Goal: Task Accomplishment & Management: Use online tool/utility

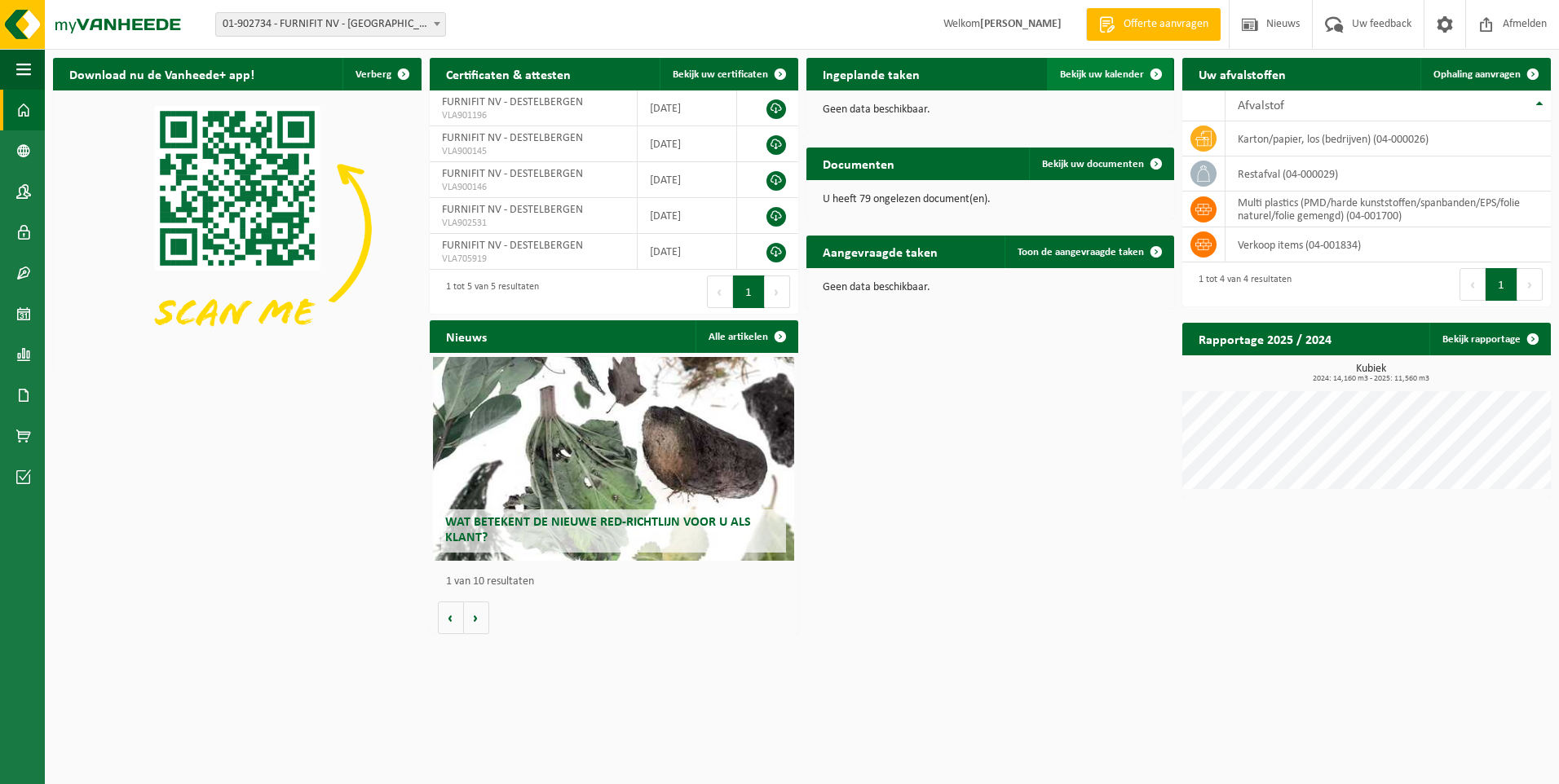
click at [1079, 66] on link "Bekijk uw kalender" at bounding box center [1110, 74] width 125 height 33
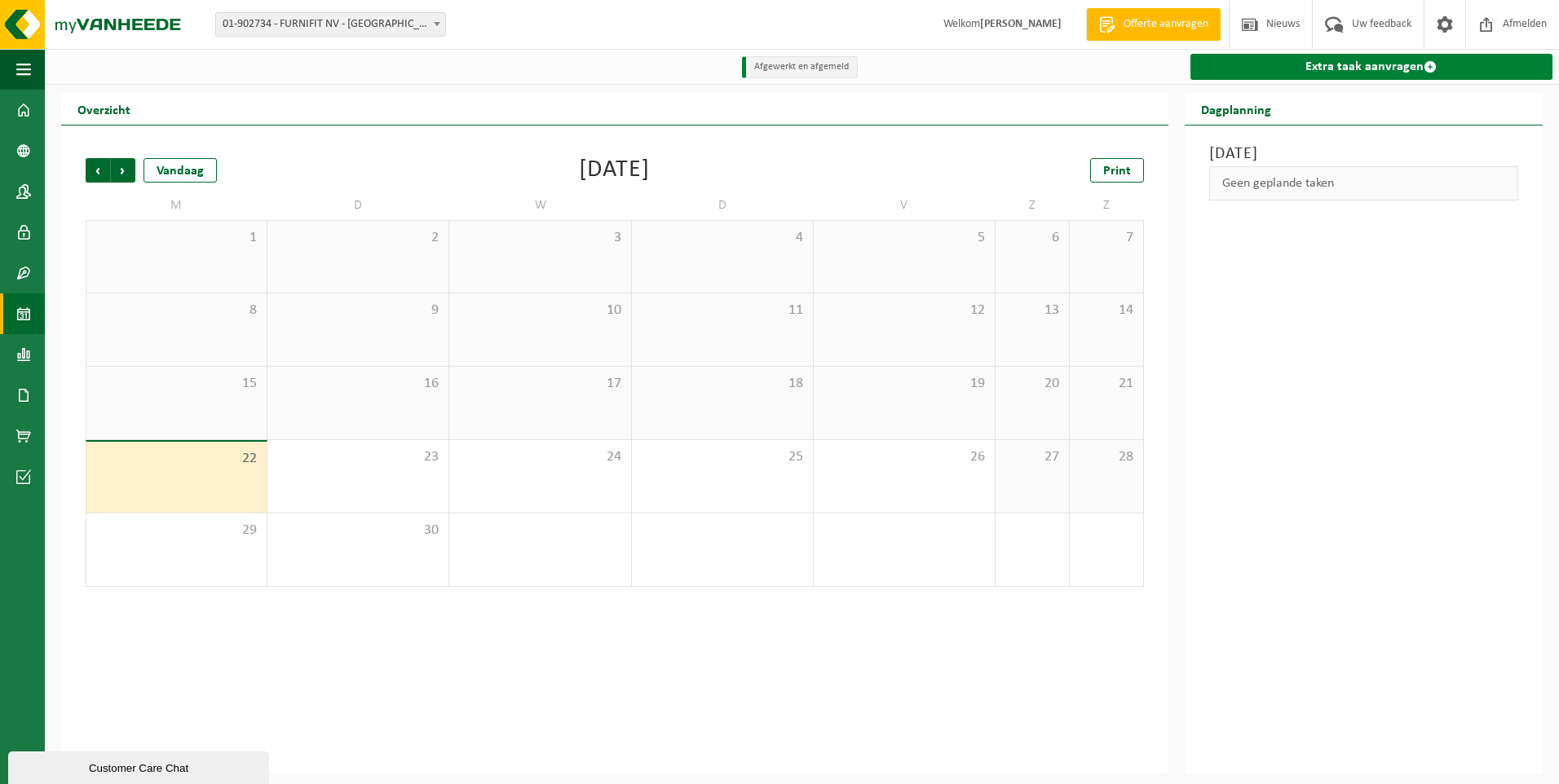
click at [1370, 59] on link "Extra taak aanvragen" at bounding box center [1372, 67] width 362 height 26
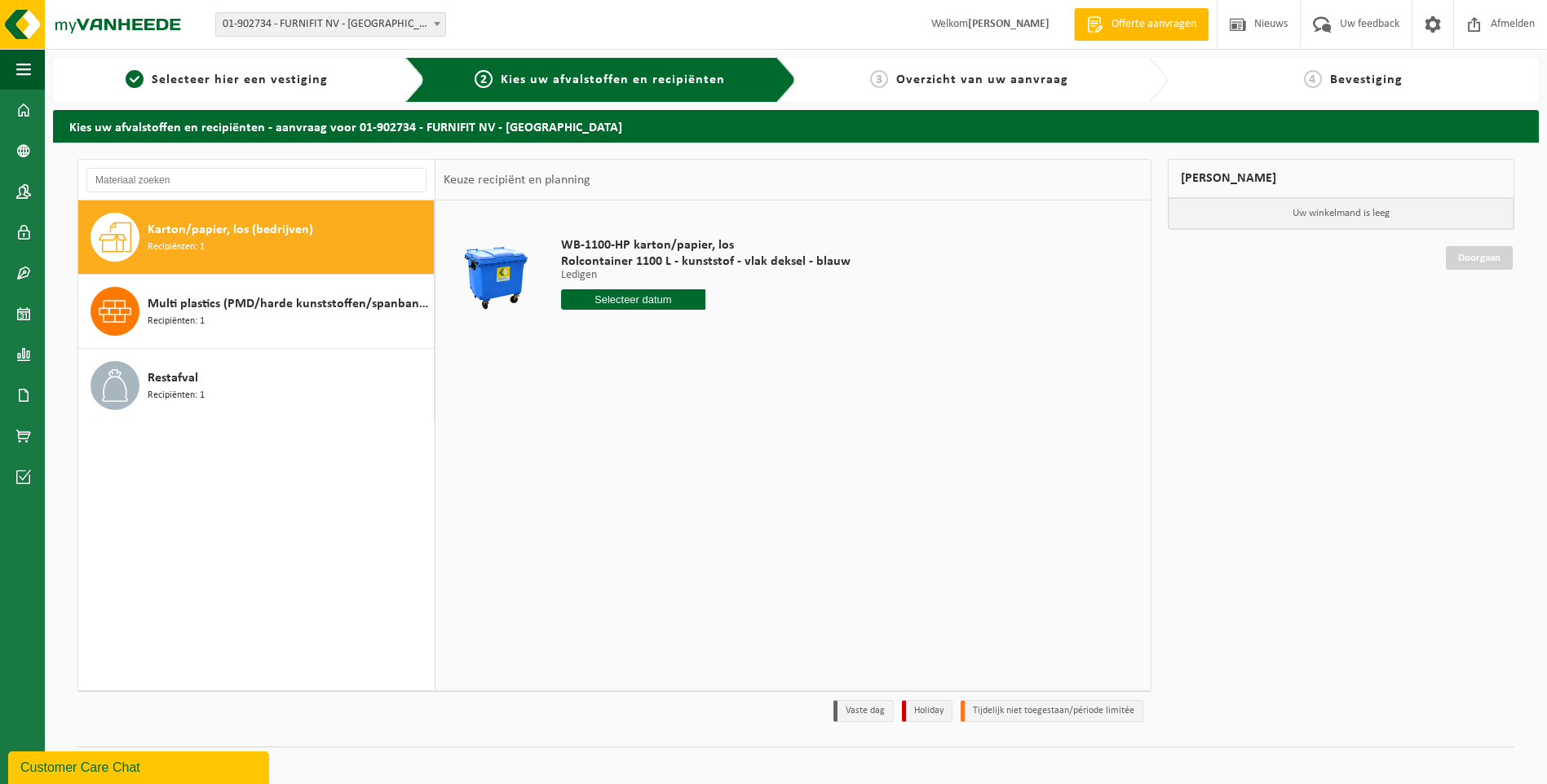
click at [665, 294] on input "text" at bounding box center [633, 299] width 145 height 20
click at [606, 489] on div "30" at bounding box center [604, 496] width 29 height 26
type input "Van 2025-09-30"
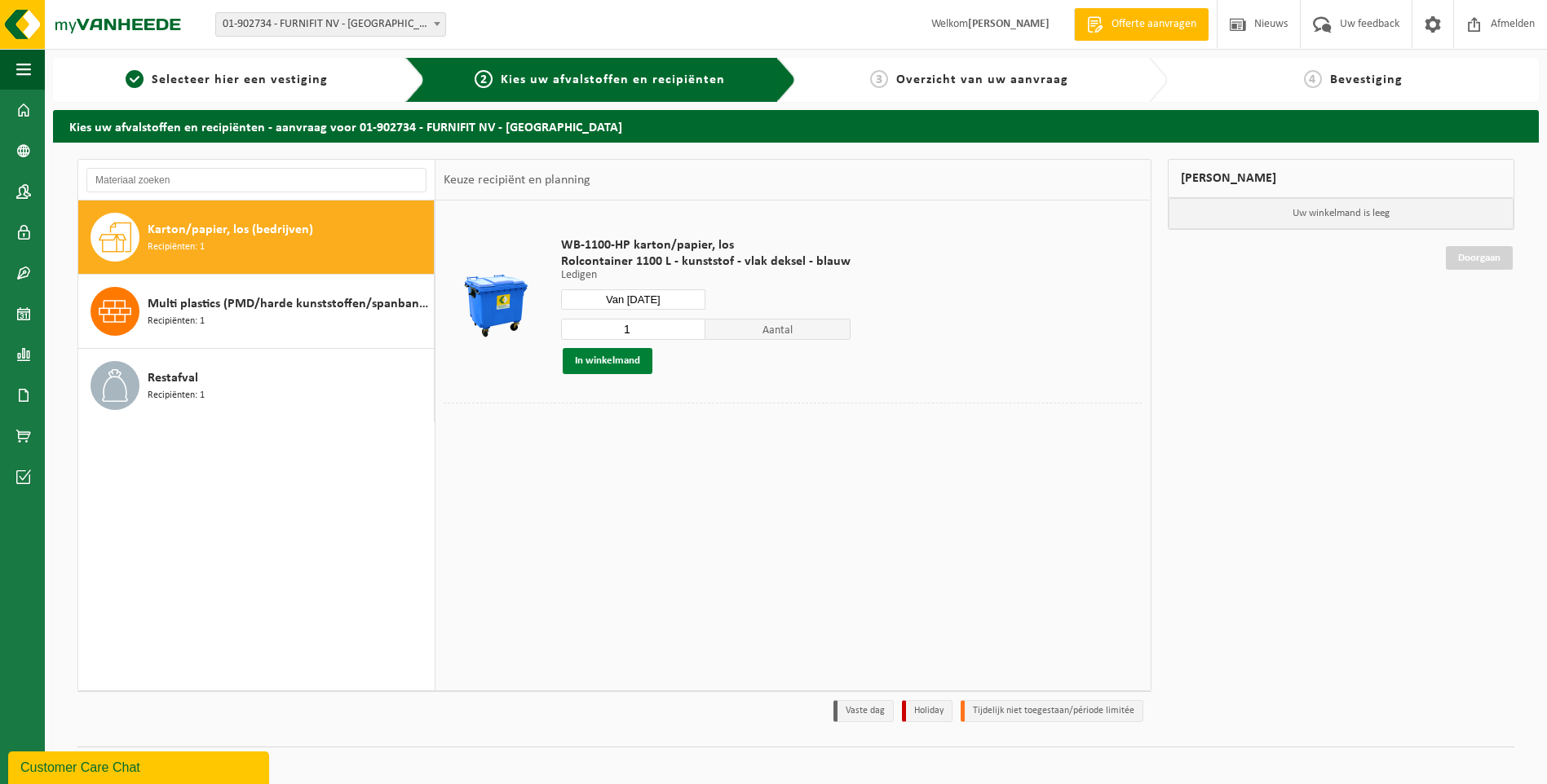
click at [618, 353] on button "In winkelmand" at bounding box center [607, 361] width 90 height 26
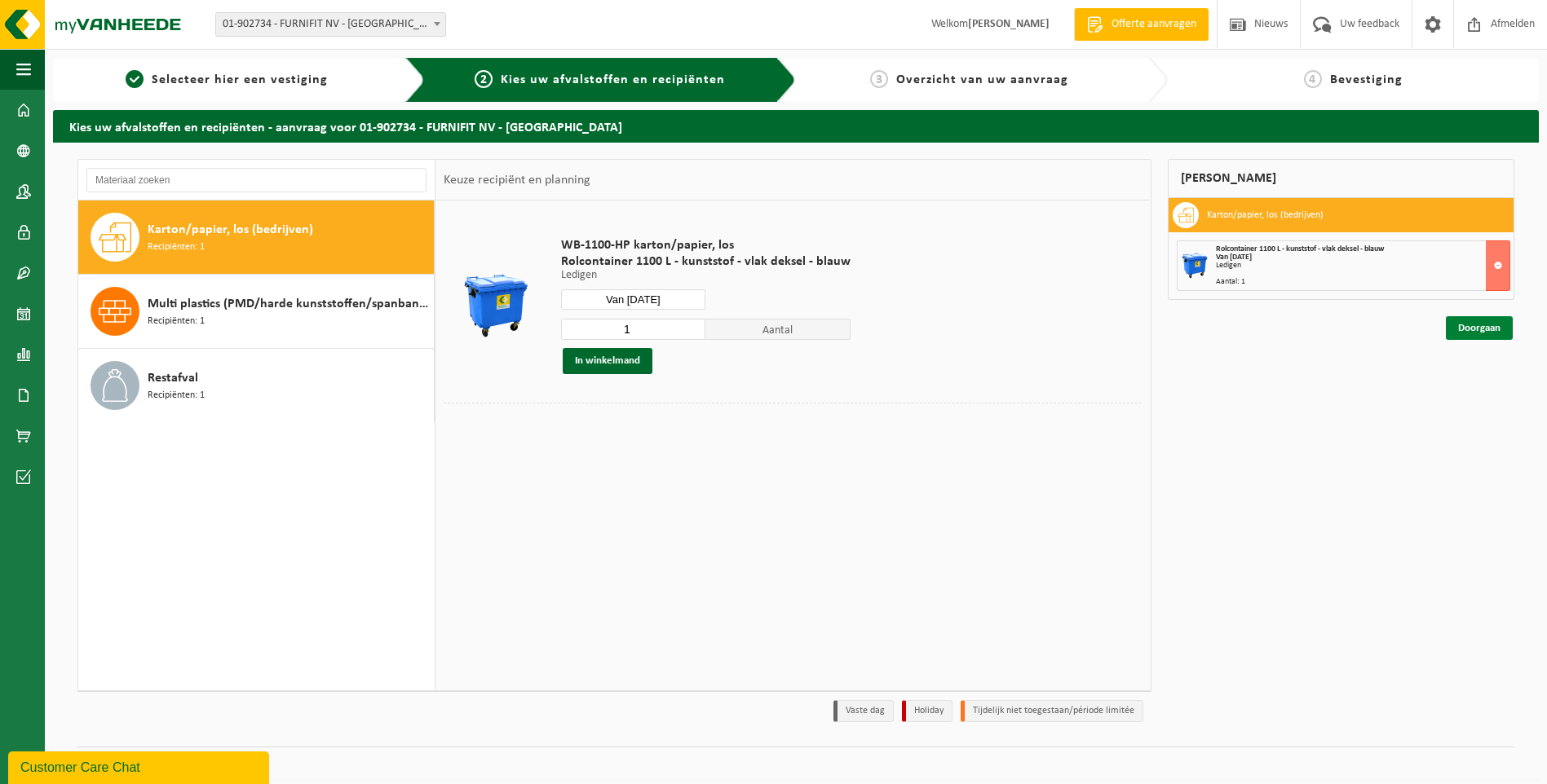
click at [1490, 321] on link "Doorgaan" at bounding box center [1478, 328] width 67 height 24
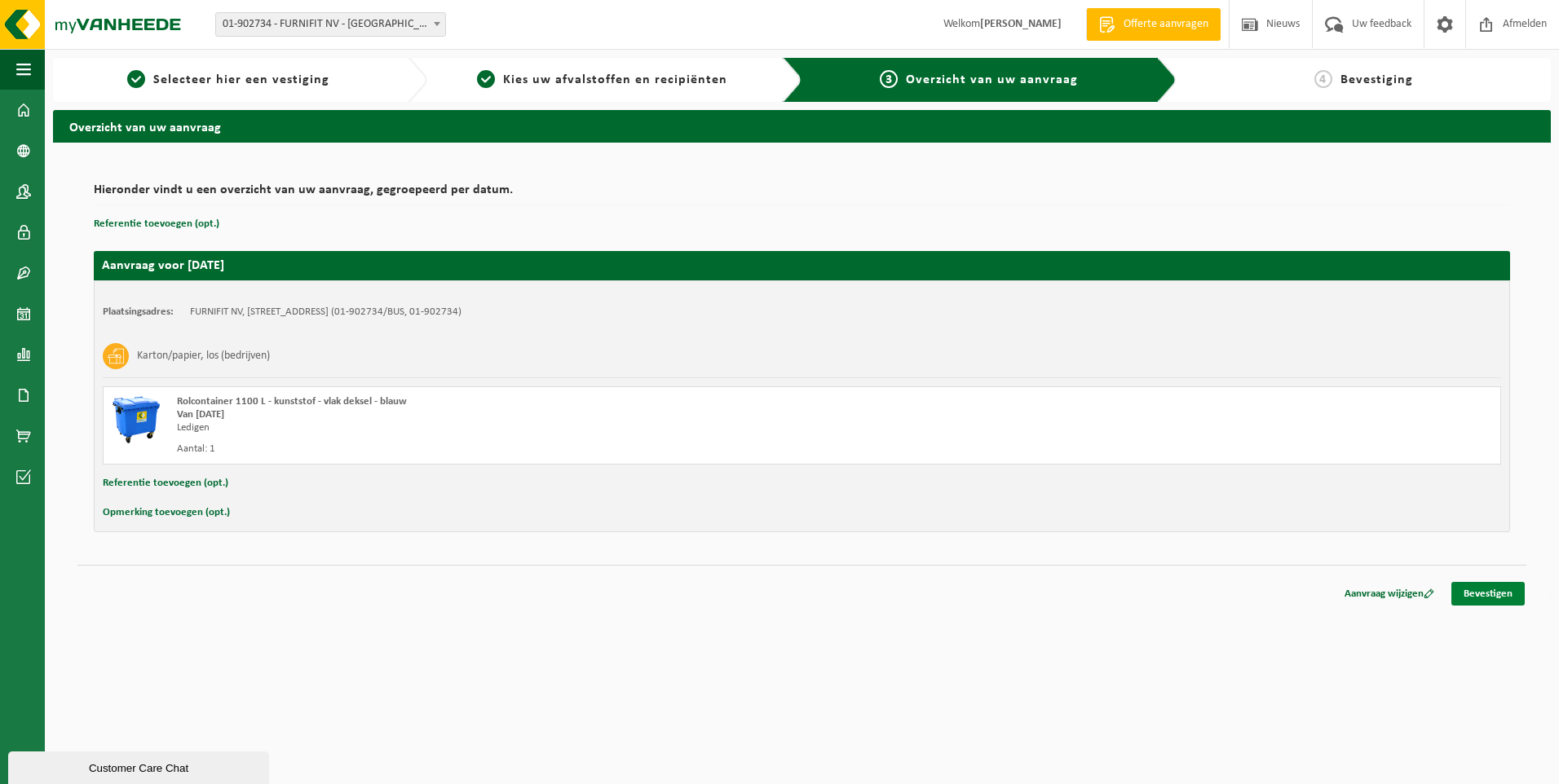
click at [1492, 588] on link "Bevestigen" at bounding box center [1488, 594] width 74 height 24
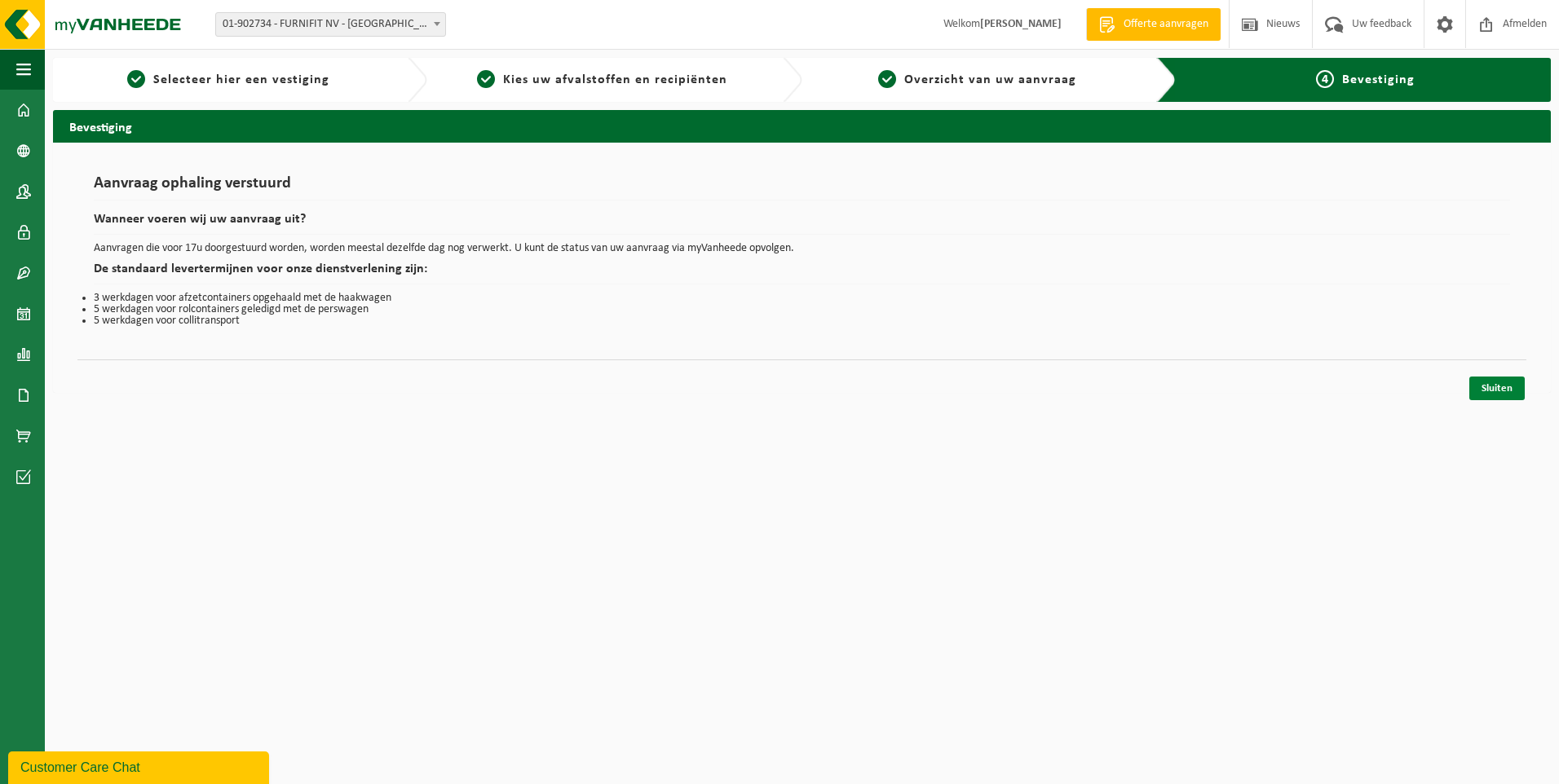
click at [1500, 380] on link "Sluiten" at bounding box center [1497, 388] width 56 height 24
